Goal: Book appointment/travel/reservation

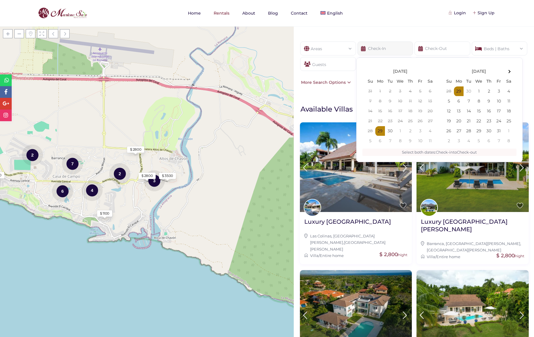
click at [385, 47] on input "text" at bounding box center [386, 49] width 56 height 14
click at [511, 72] on th at bounding box center [509, 72] width 10 height 10
click at [432, 48] on input "text" at bounding box center [443, 49] width 56 height 14
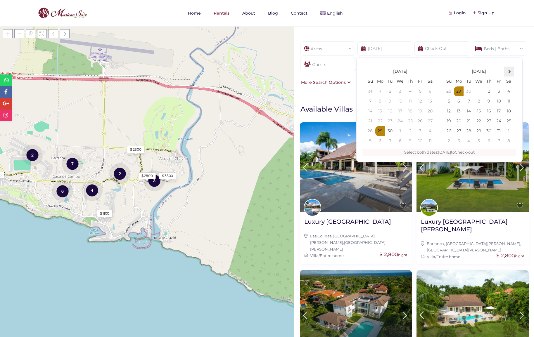
click at [508, 72] on span at bounding box center [508, 71] width 3 height 3
type input "[DATE]"
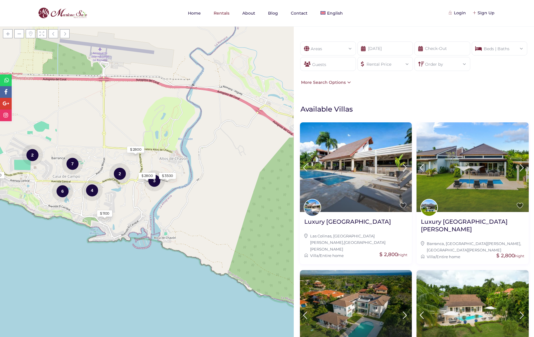
click at [425, 22] on nav "Home Rentals About Blog Contact English Español" at bounding box center [267, 13] width 484 height 26
click at [431, 47] on input "text" at bounding box center [443, 49] width 56 height 14
